Goal: Check status: Check status

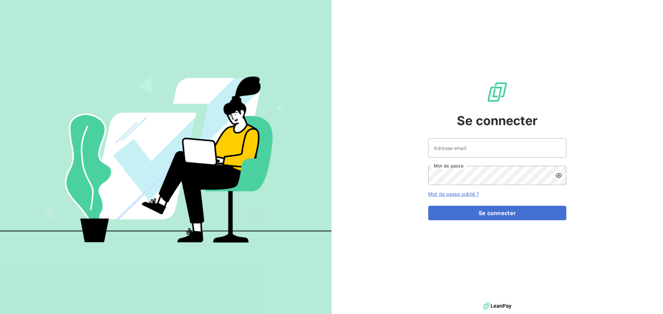
click at [0, 314] on div at bounding box center [0, 314] width 0 height 0
type input "[EMAIL_ADDRESS][DOMAIN_NAME]"
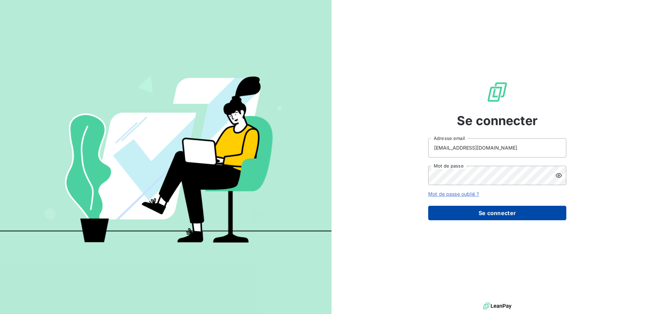
click at [504, 215] on button "Se connecter" at bounding box center [497, 213] width 138 height 14
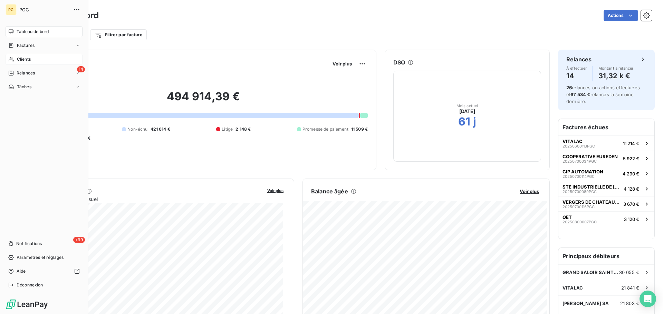
click at [26, 60] on span "Clients" at bounding box center [24, 59] width 14 height 6
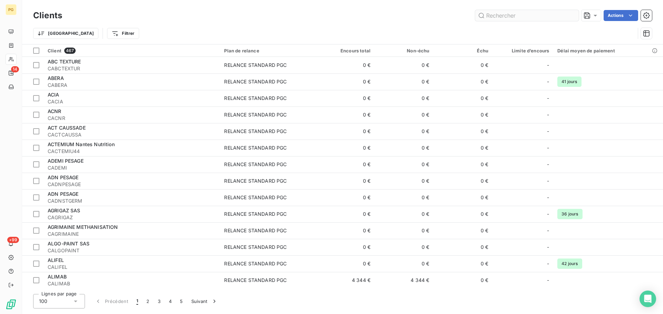
click at [491, 15] on input "text" at bounding box center [527, 15] width 104 height 11
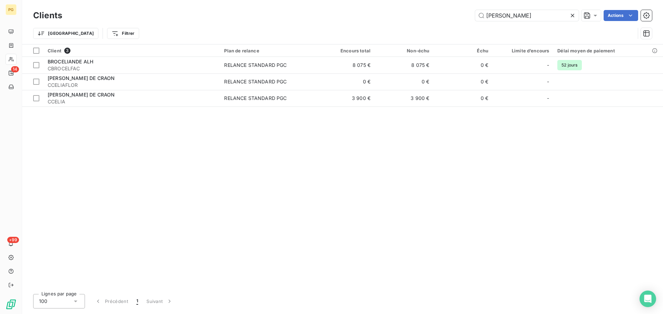
type input "[PERSON_NAME]"
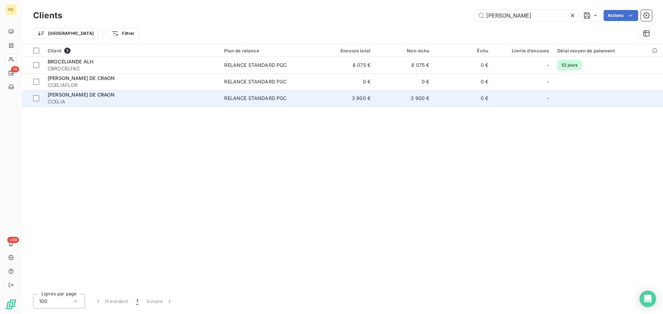
click at [88, 99] on span "CCELIA" at bounding box center [132, 101] width 168 height 7
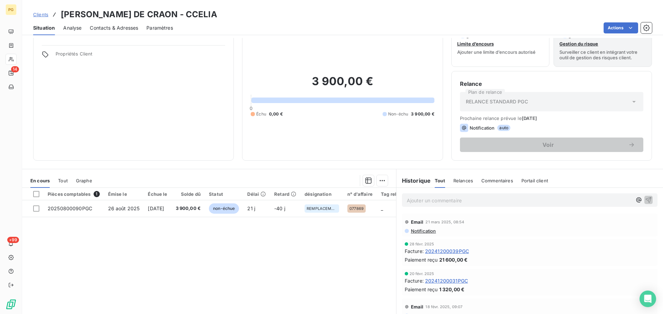
scroll to position [35, 0]
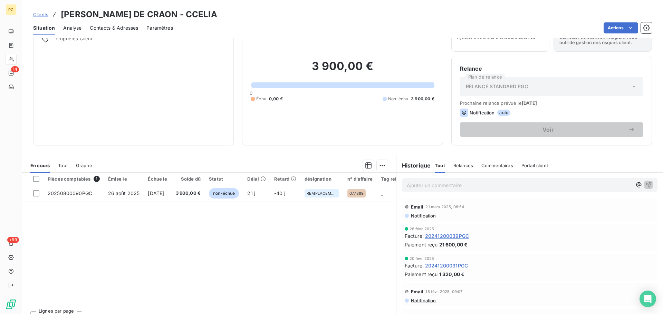
click at [60, 166] on span "Tout" at bounding box center [63, 166] width 10 height 6
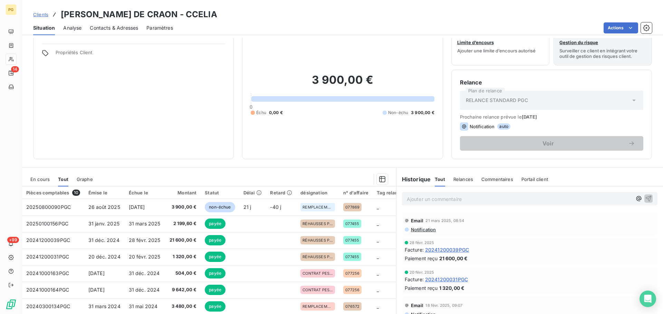
scroll to position [0, 0]
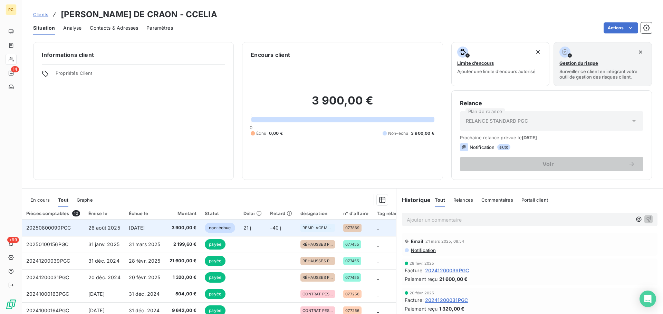
click at [53, 231] on span "20250800090PGC" at bounding box center [48, 228] width 45 height 6
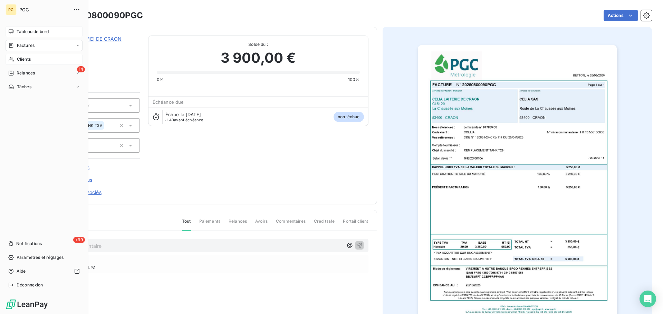
click at [22, 30] on span "Tableau de bord" at bounding box center [33, 32] width 32 height 6
